Goal: Navigation & Orientation: Find specific page/section

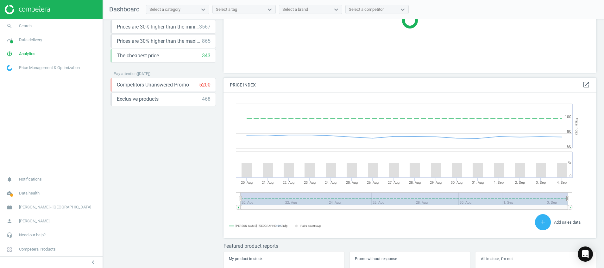
scroll to position [72, 0]
click at [34, 11] on img at bounding box center [27, 9] width 45 height 9
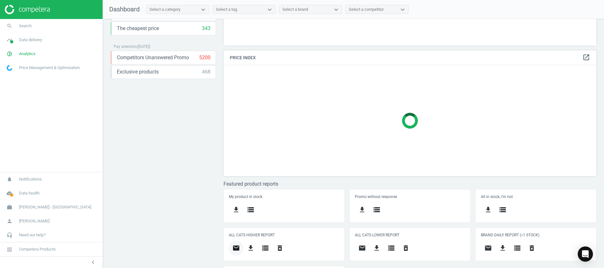
scroll to position [132, 0]
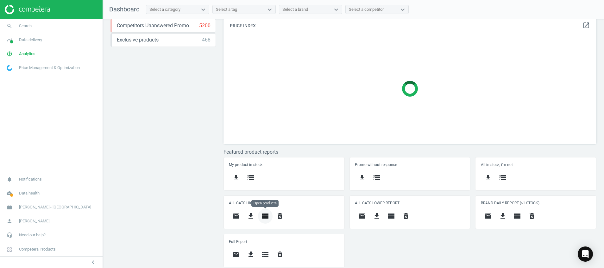
click at [264, 213] on icon "storage" at bounding box center [266, 216] width 8 height 8
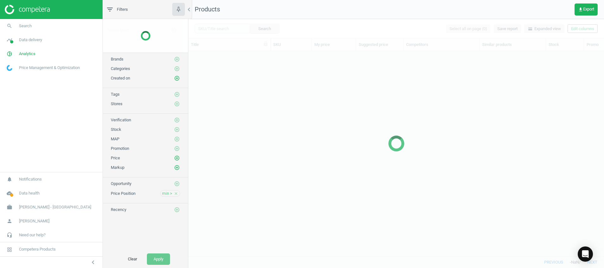
scroll to position [190, 408]
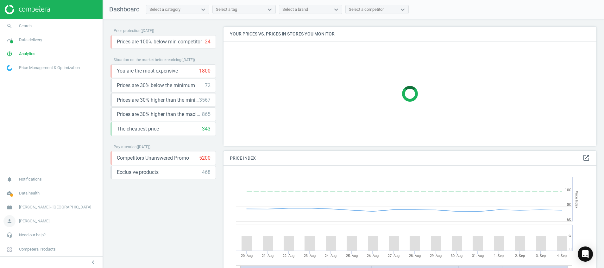
scroll to position [161, 381]
click at [9, 198] on icon "cloud_done" at bounding box center [9, 193] width 12 height 12
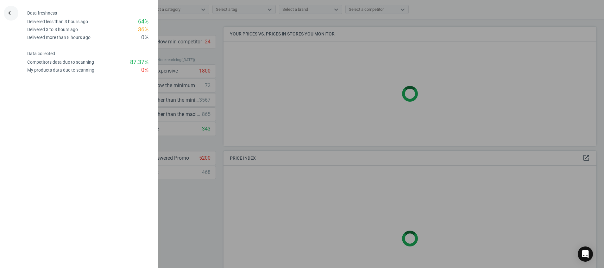
click at [13, 13] on icon "keyboard_backspace" at bounding box center [11, 13] width 8 height 8
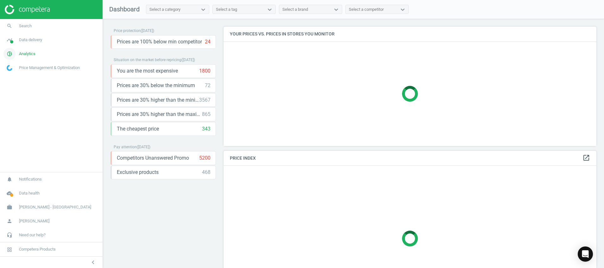
click at [12, 52] on icon "pie_chart_outlined" at bounding box center [9, 54] width 12 height 12
click at [15, 78] on span "Products" at bounding box center [14, 76] width 15 height 5
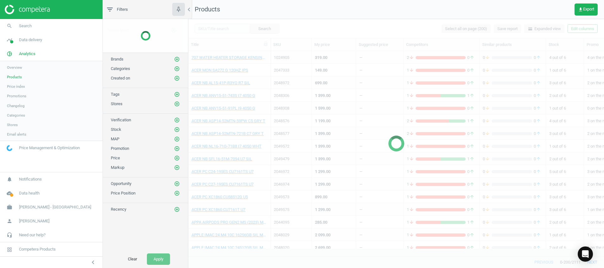
scroll to position [190, 408]
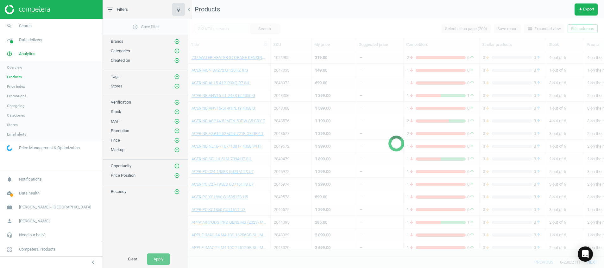
click at [40, 9] on img at bounding box center [27, 9] width 45 height 9
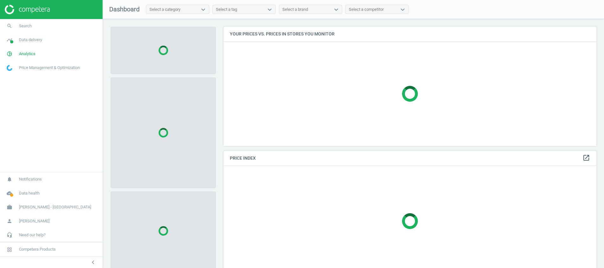
scroll to position [134, 381]
